Goal: Find specific page/section: Find specific page/section

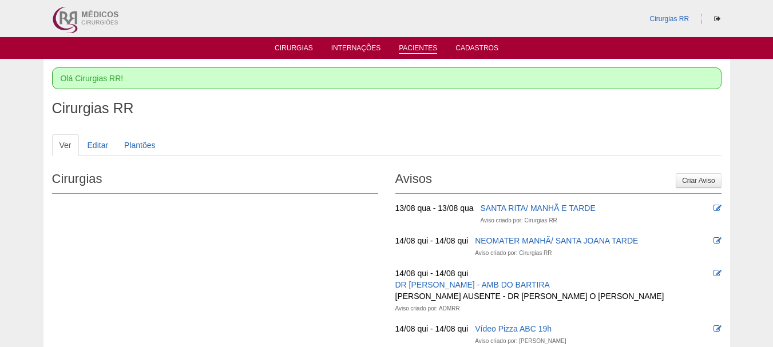
click at [431, 47] on link "Pacientes" at bounding box center [418, 49] width 38 height 10
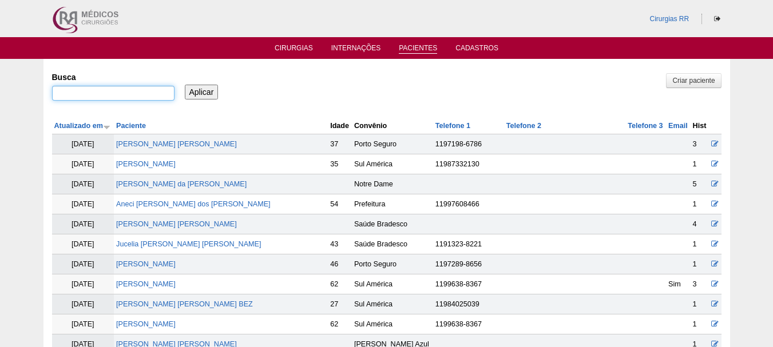
click at [126, 88] on input "Busca" at bounding box center [113, 93] width 122 height 15
paste input "[PERSON_NAME] [PERSON_NAME]"
type input "[PERSON_NAME] [PERSON_NAME]"
click at [192, 85] on input "Aplicar" at bounding box center [202, 92] width 34 height 15
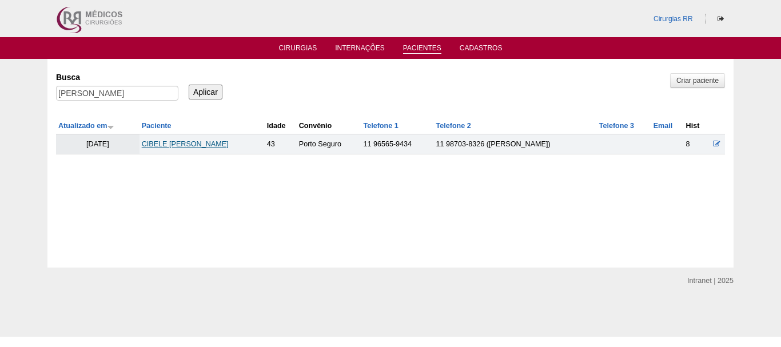
click at [219, 146] on link "CIBELE CELESTINO RUFINO DA SILVA" at bounding box center [185, 144] width 87 height 8
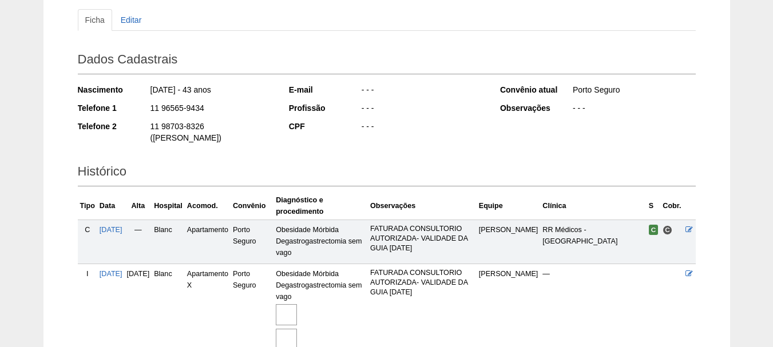
scroll to position [218, 0]
